Goal: Communication & Community: Answer question/provide support

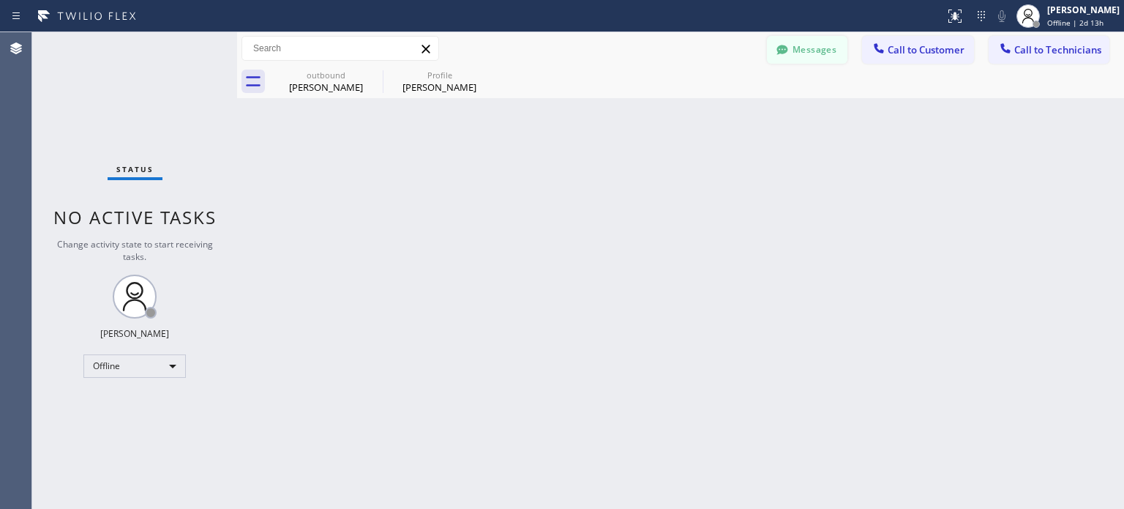
click at [798, 58] on button "Messages" at bounding box center [807, 50] width 80 height 28
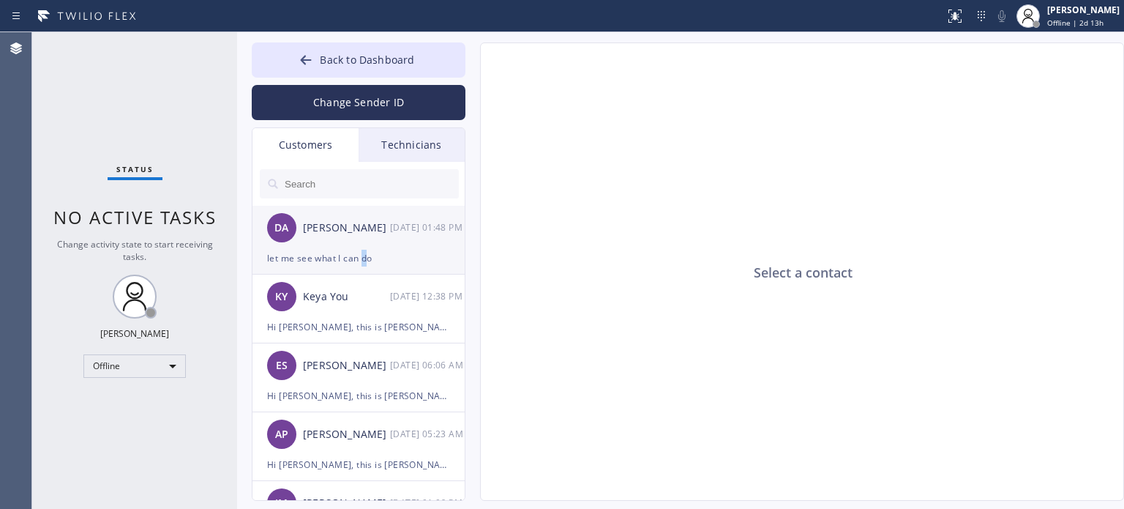
click at [364, 256] on div "let me see what I can do" at bounding box center [358, 257] width 183 height 17
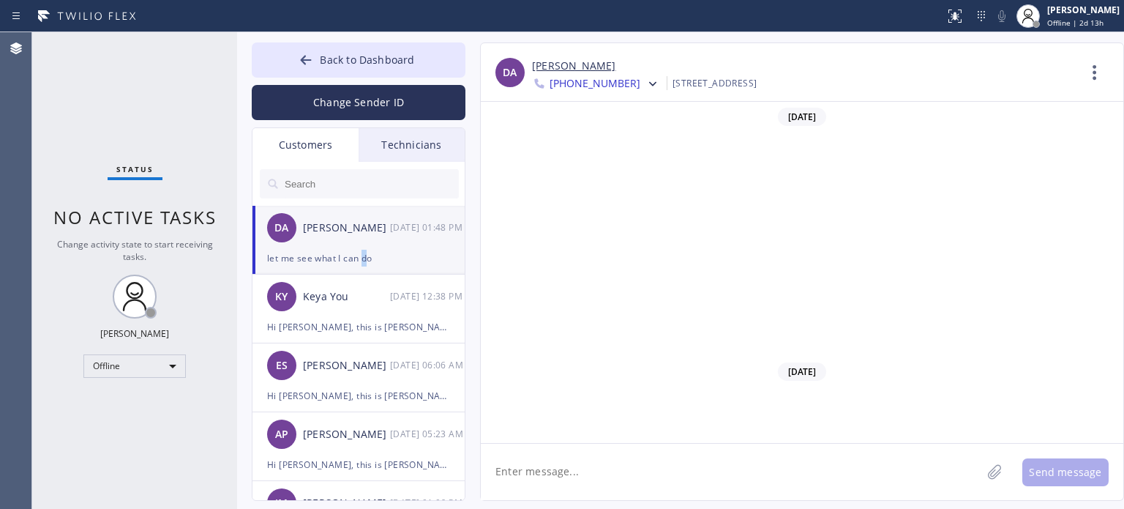
scroll to position [701, 0]
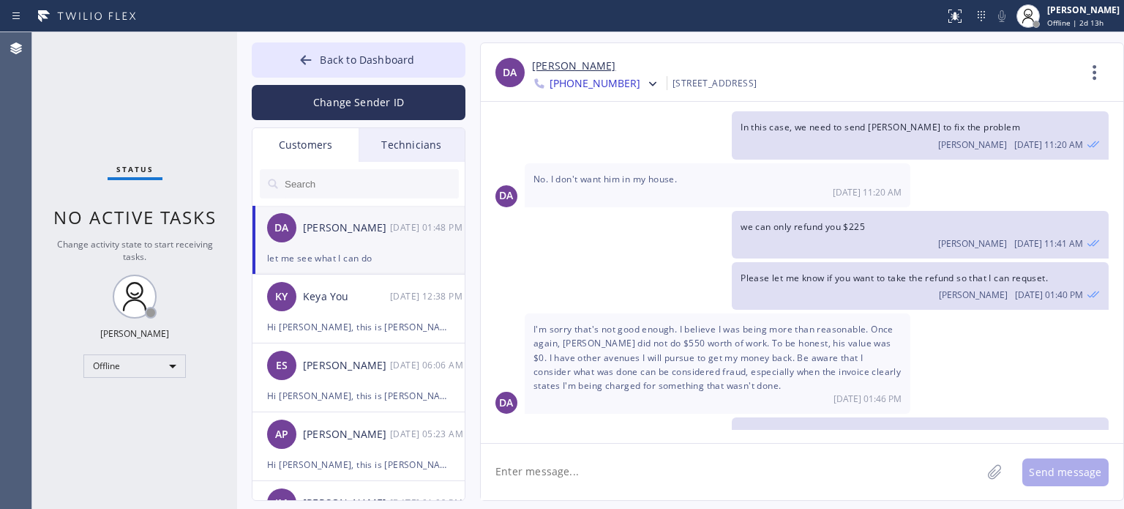
click at [601, 479] on textarea at bounding box center [731, 471] width 500 height 56
type textarea "c"
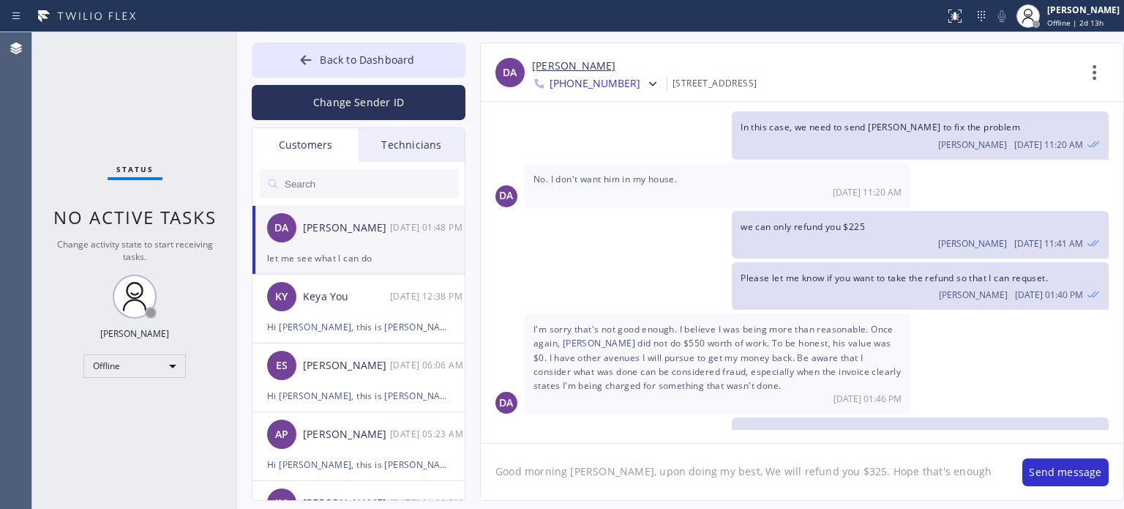
type textarea "Good morning [PERSON_NAME], upon doing my best, We will refund you $325. Hope t…"
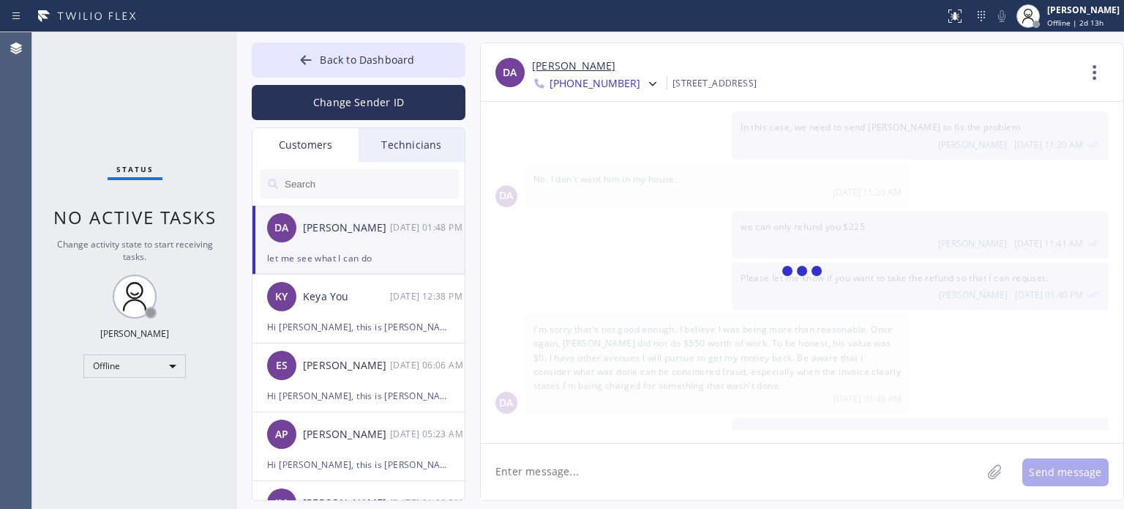
scroll to position [799, 0]
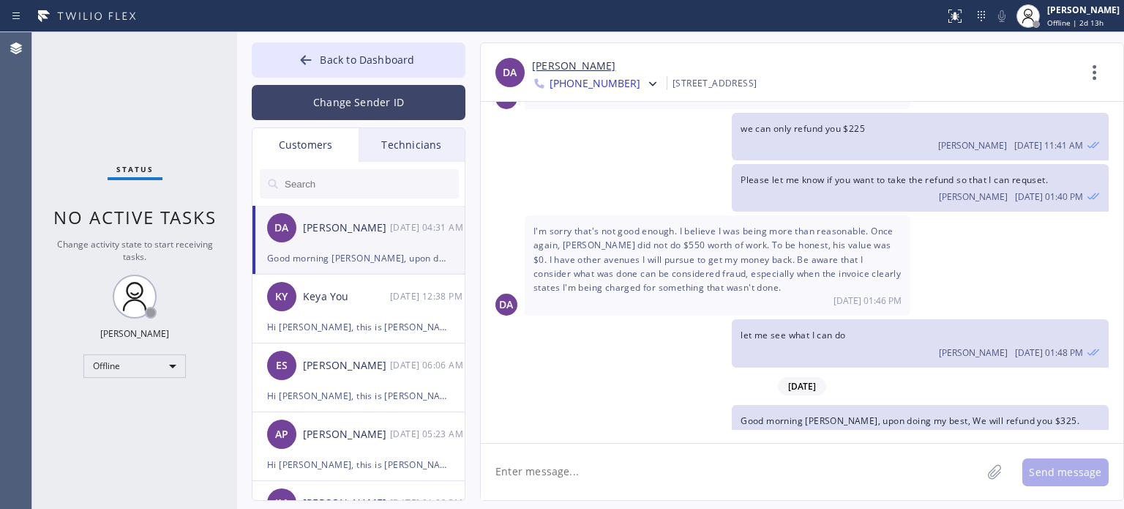
click at [375, 95] on button "Change Sender ID" at bounding box center [359, 102] width 214 height 35
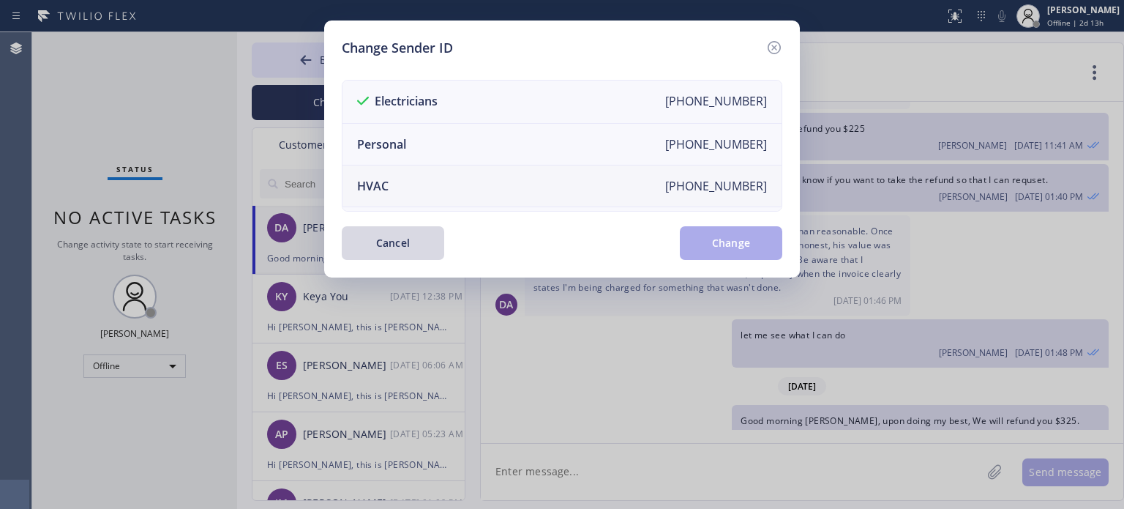
click at [427, 179] on li "HVAC [PHONE_NUMBER]" at bounding box center [561, 186] width 439 height 42
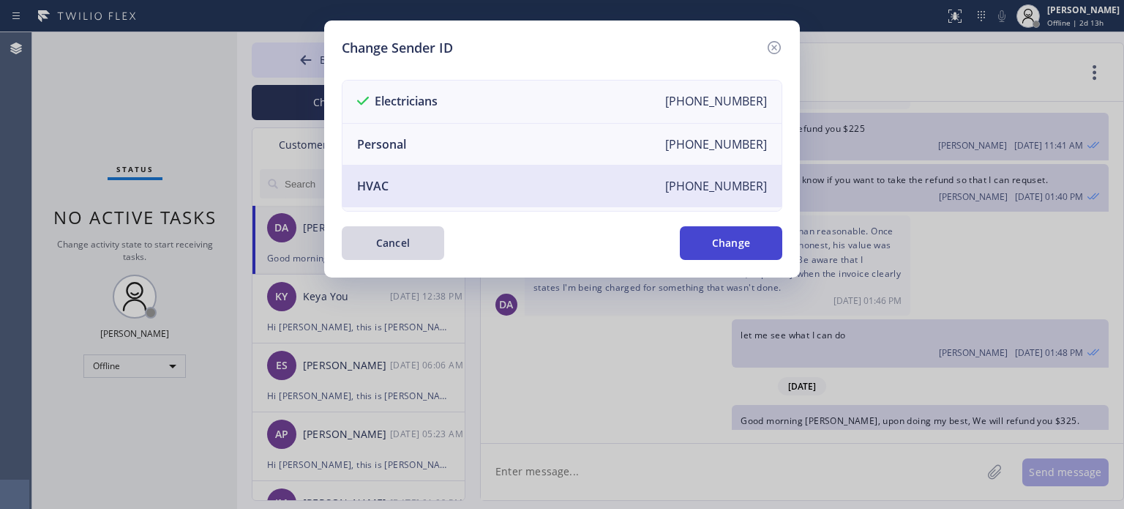
click at [719, 251] on button "Change" at bounding box center [731, 243] width 102 height 34
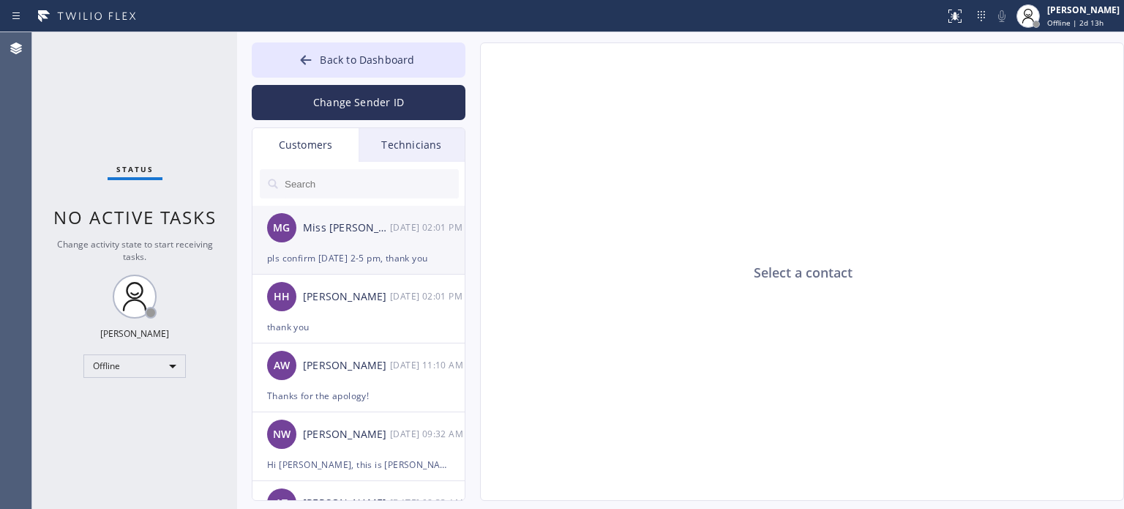
click at [312, 255] on div "pls confirm [DATE] 2-5 pm, thank you" at bounding box center [358, 257] width 183 height 17
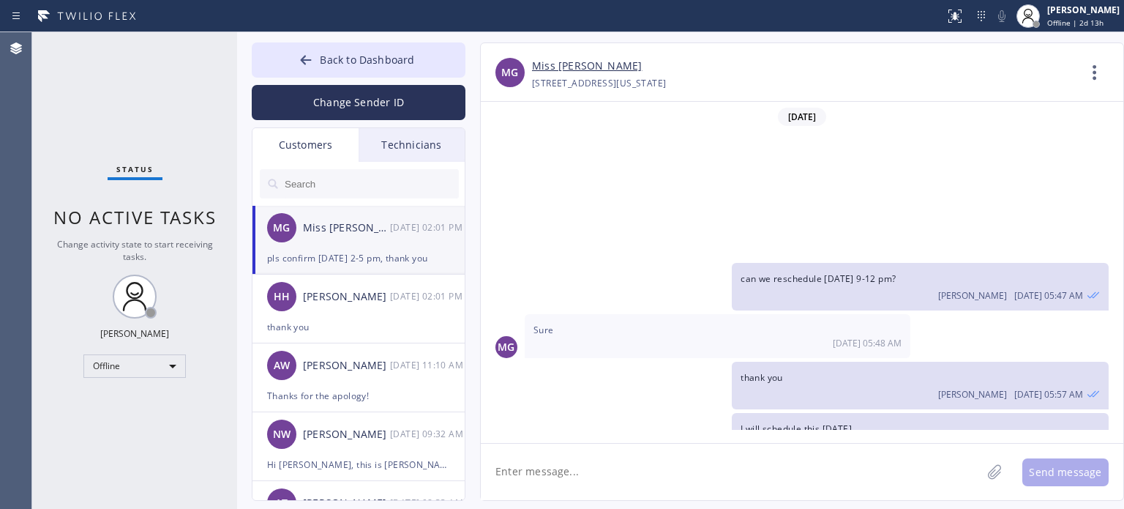
scroll to position [179, 0]
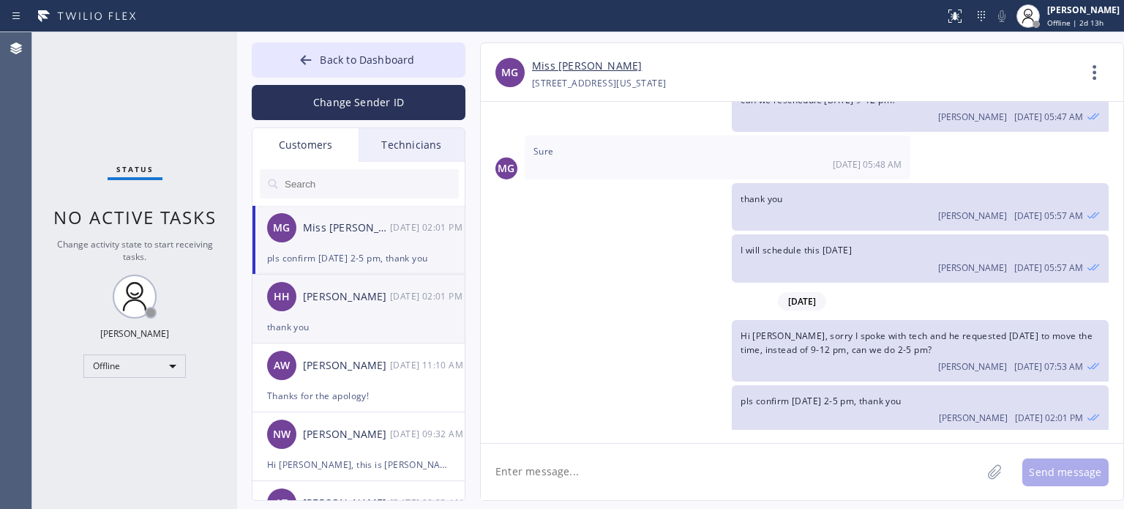
click at [360, 326] on div "thank you" at bounding box center [358, 326] width 183 height 17
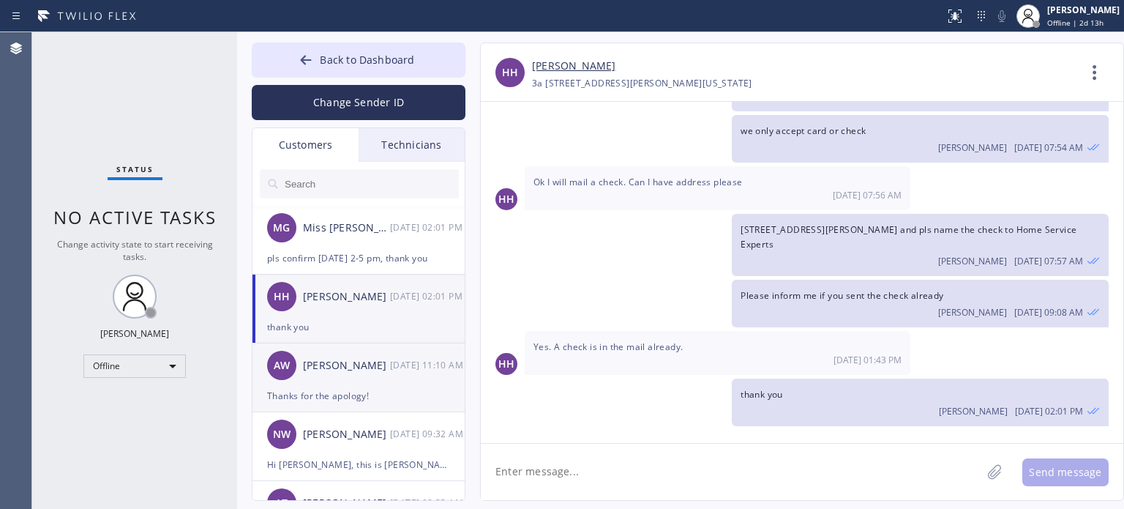
click at [347, 393] on div "Thanks for the apology!" at bounding box center [358, 395] width 183 height 17
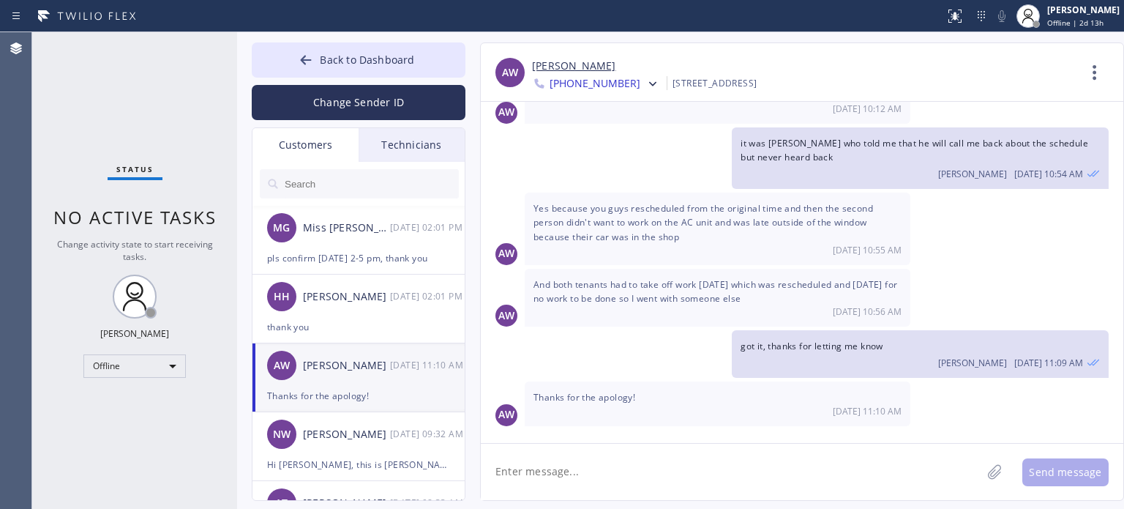
scroll to position [162, 0]
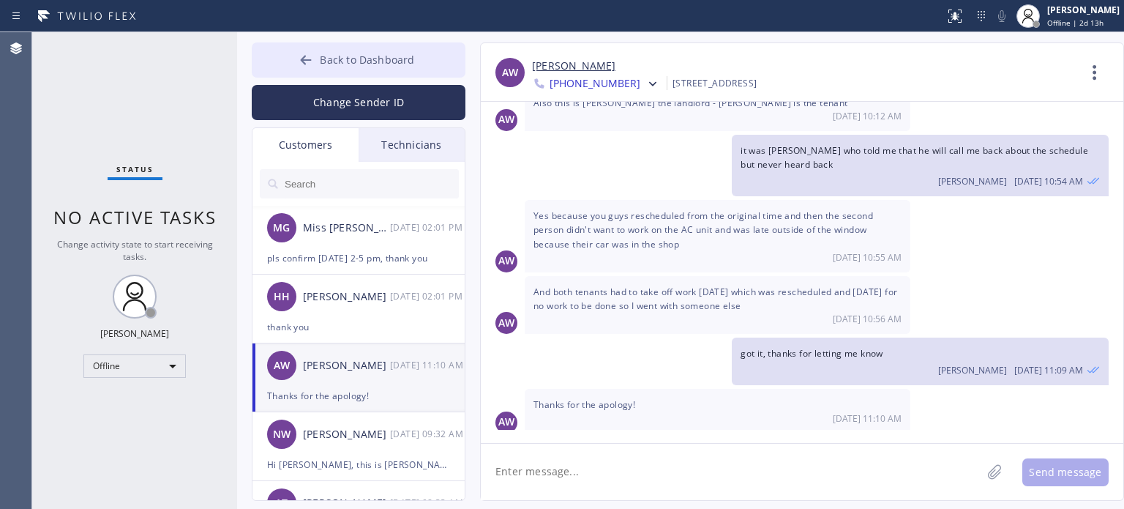
click at [287, 65] on button "Back to Dashboard" at bounding box center [359, 59] width 214 height 35
